Goal: Obtain resource: Obtain resource

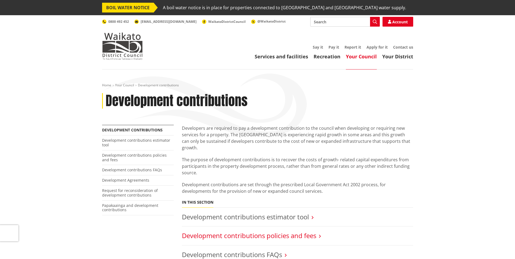
click at [244, 231] on link "Development contributions policies and fees" at bounding box center [249, 235] width 134 height 9
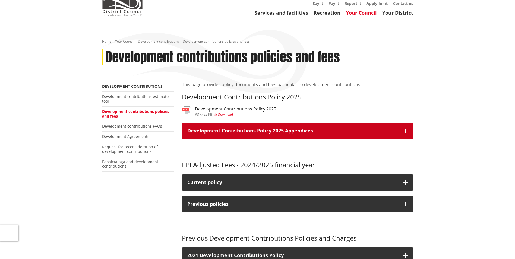
scroll to position [54, 0]
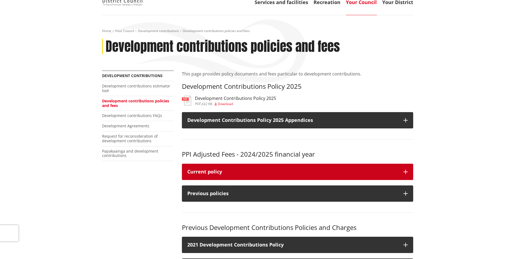
click at [218, 172] on div "Current policy" at bounding box center [292, 171] width 210 height 5
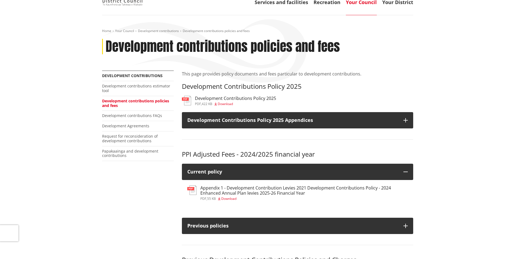
click at [230, 192] on h3 "Appendix 1 - Development Contribution Levies 2021 Development Contributions Pol…" at bounding box center [303, 190] width 207 height 10
